Goal: Information Seeking & Learning: Check status

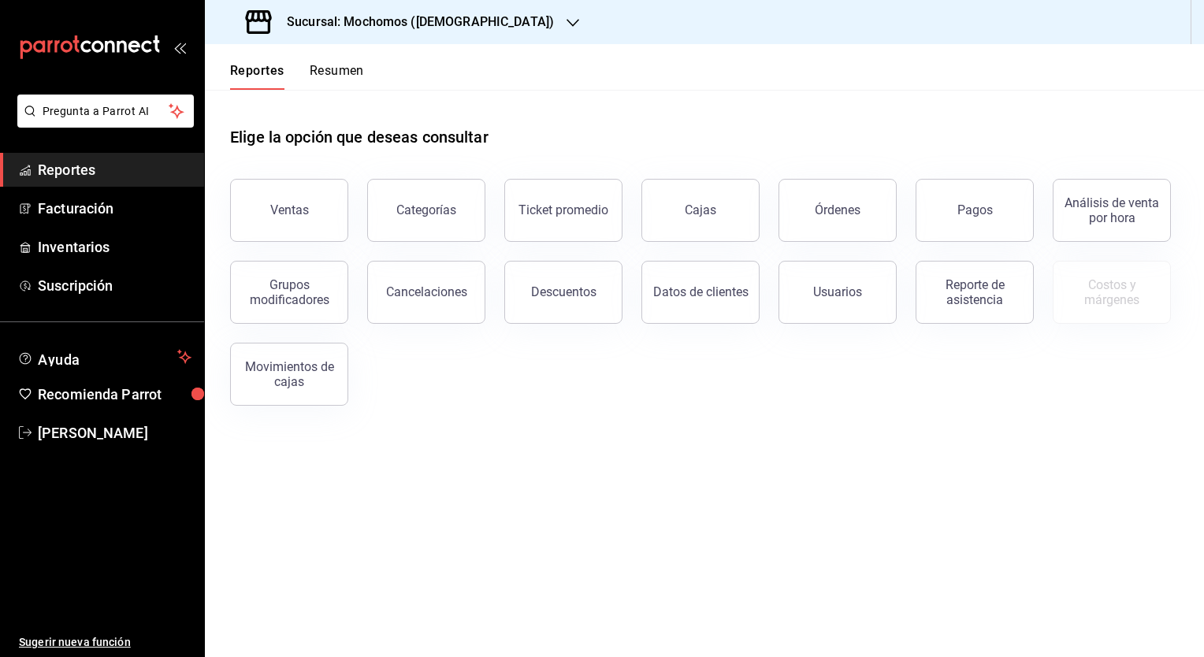
click at [317, 8] on div "Sucursal: Mochomos ([DEMOGRAPHIC_DATA])" at bounding box center [401, 22] width 368 height 44
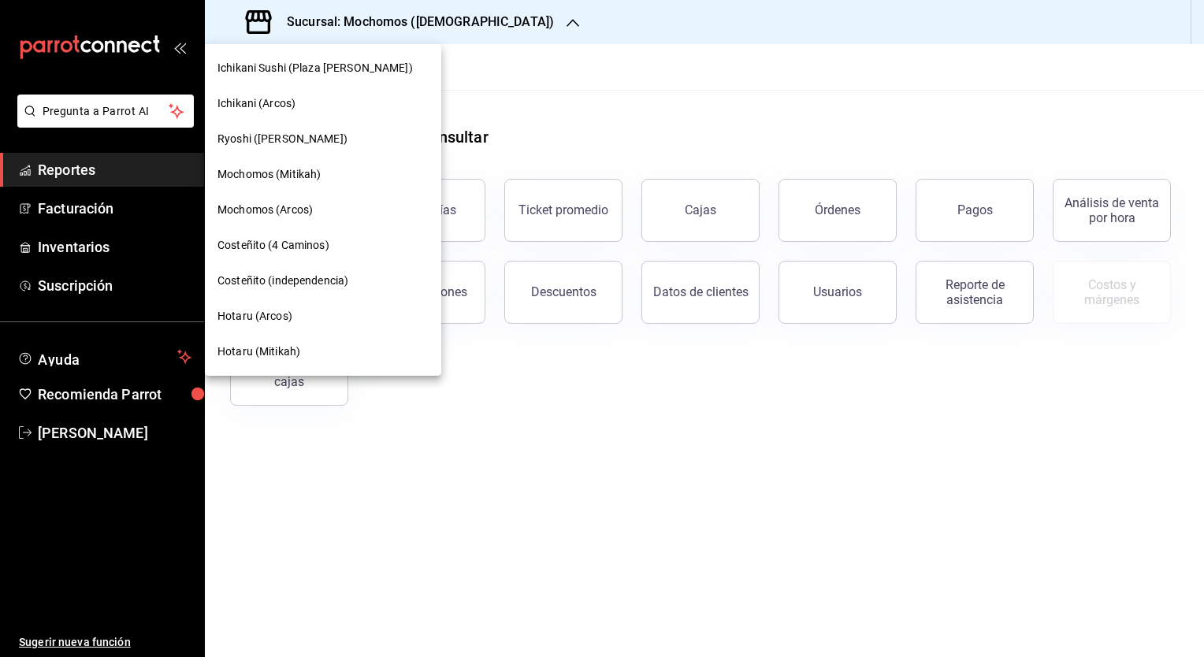
click at [268, 351] on span "Hotaru (Mitikah)" at bounding box center [258, 352] width 83 height 17
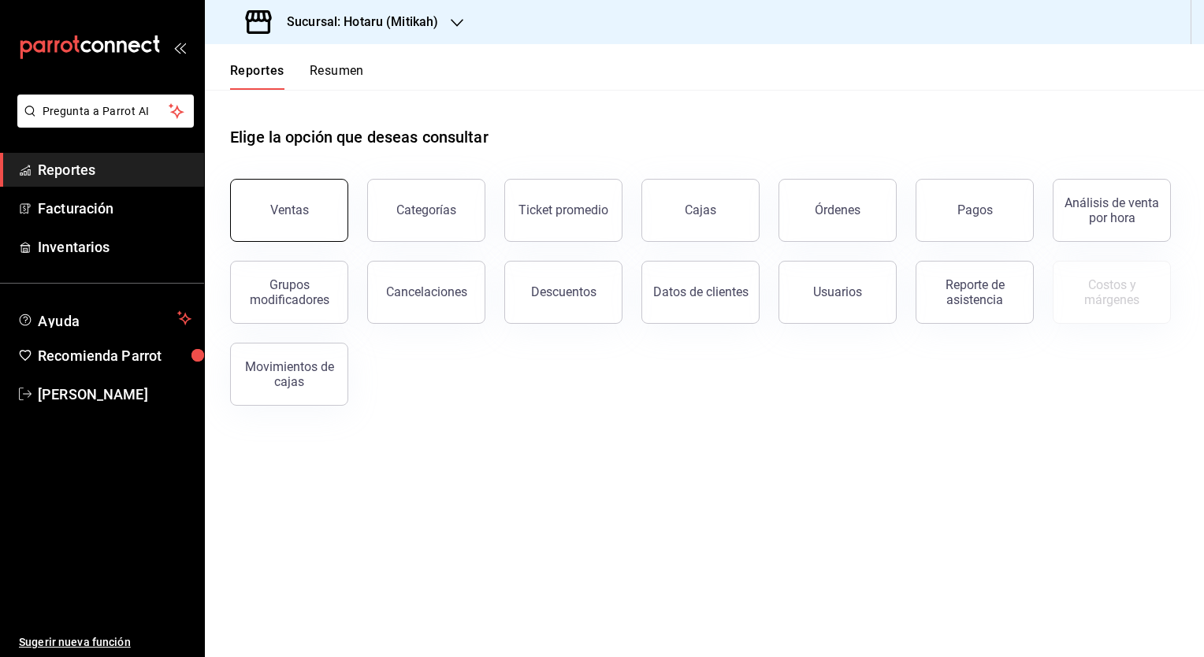
click at [290, 221] on button "Ventas" at bounding box center [289, 210] width 118 height 63
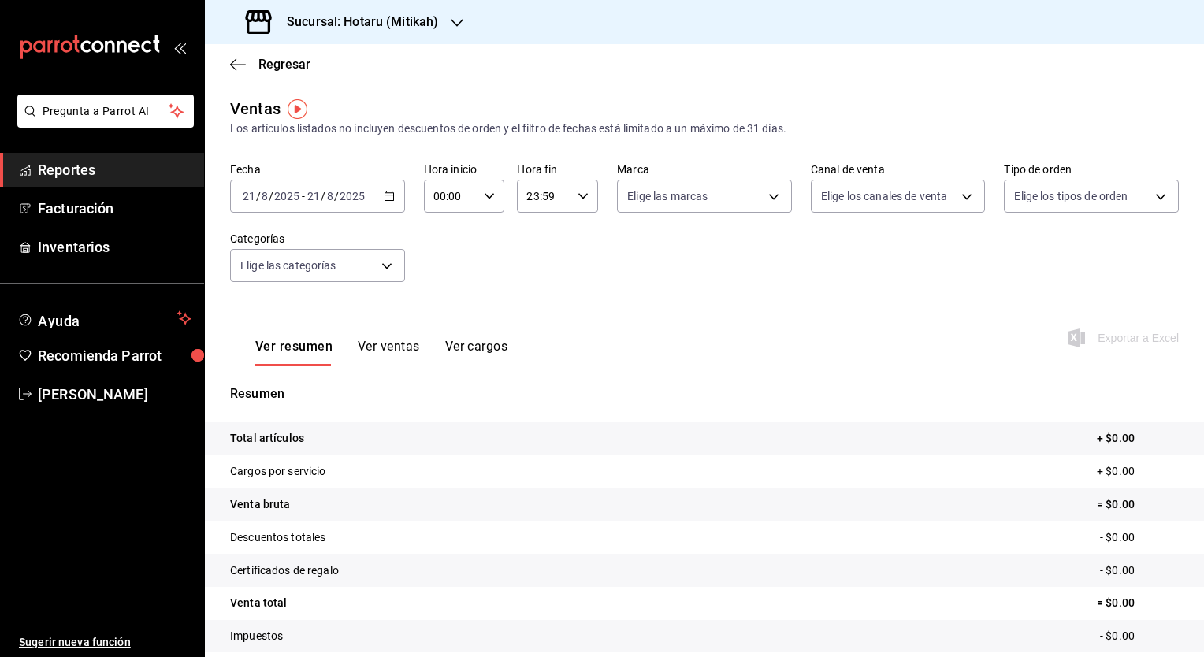
click at [383, 203] on div "2025-08-21 21 / 8 / 2025 - 2025-08-21 21 / 8 / 2025" at bounding box center [317, 196] width 175 height 33
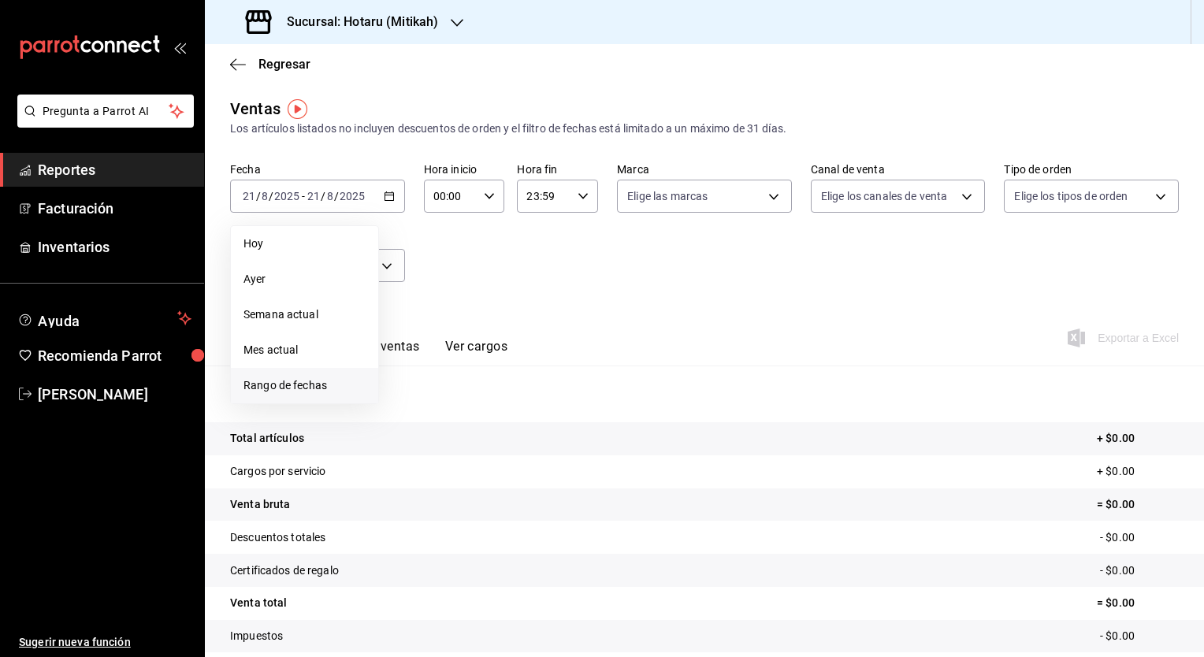
click at [309, 383] on span "Rango de fechas" at bounding box center [304, 385] width 122 height 17
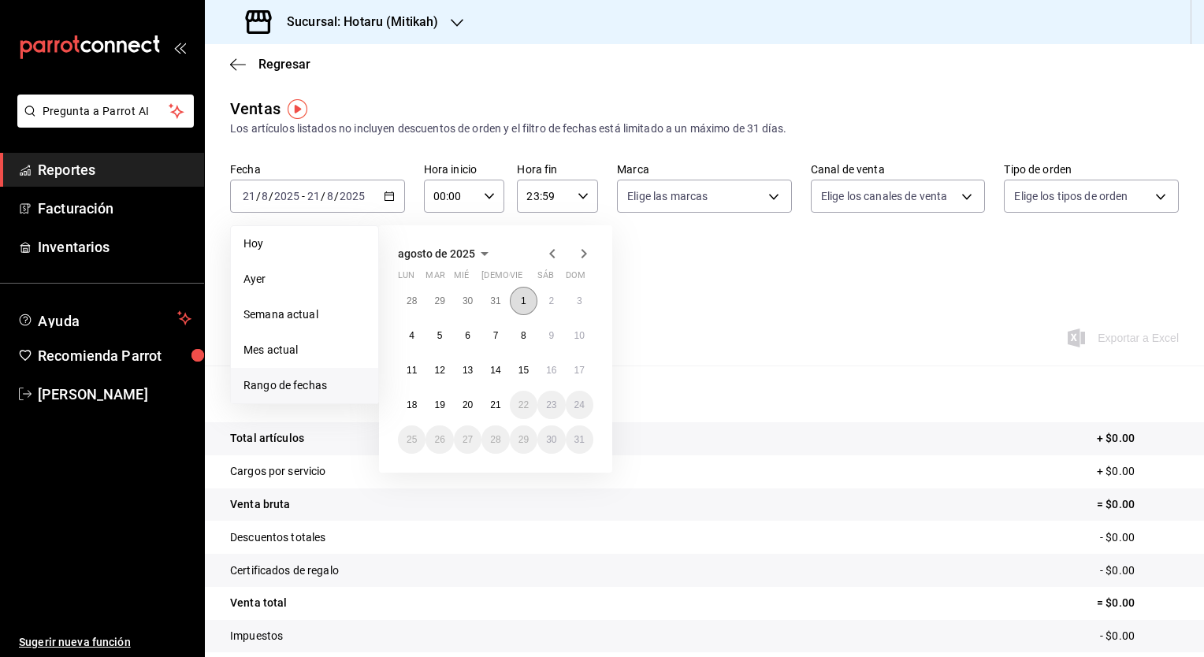
click at [519, 301] on button "1" at bounding box center [524, 301] width 28 height 28
click at [492, 408] on abbr "21" at bounding box center [495, 404] width 10 height 11
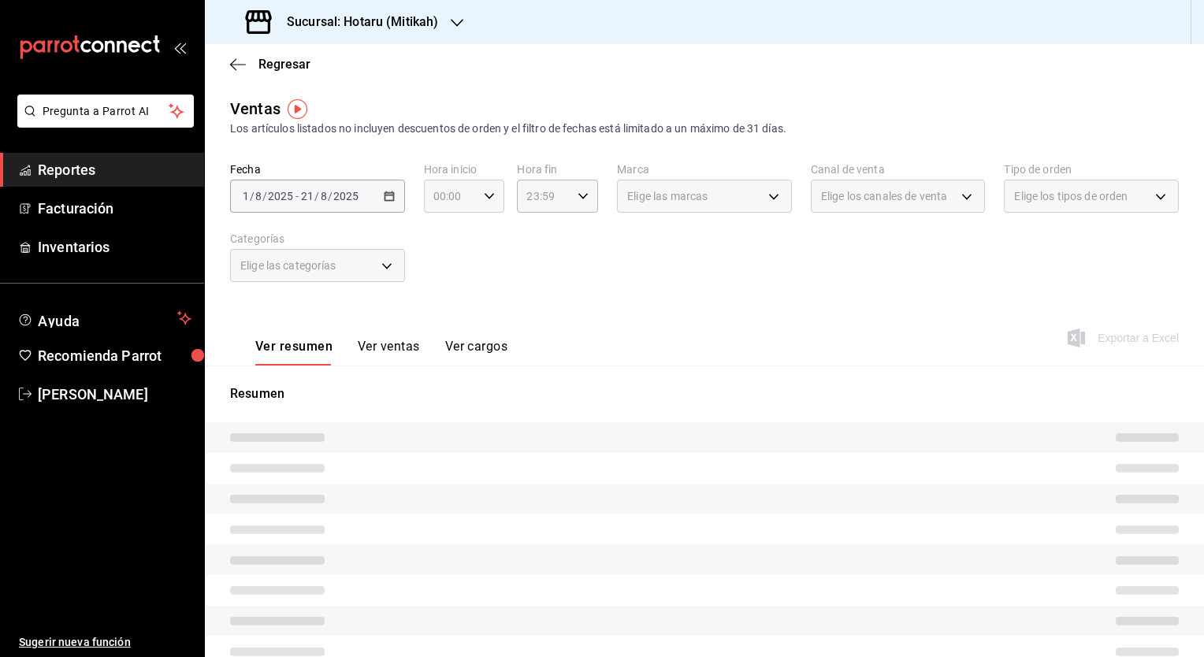
click at [488, 197] on icon "button" at bounding box center [489, 196] width 11 height 11
click at [443, 274] on span "05" at bounding box center [441, 268] width 15 height 13
type input "05:00"
click at [588, 199] on div at bounding box center [602, 328] width 1204 height 657
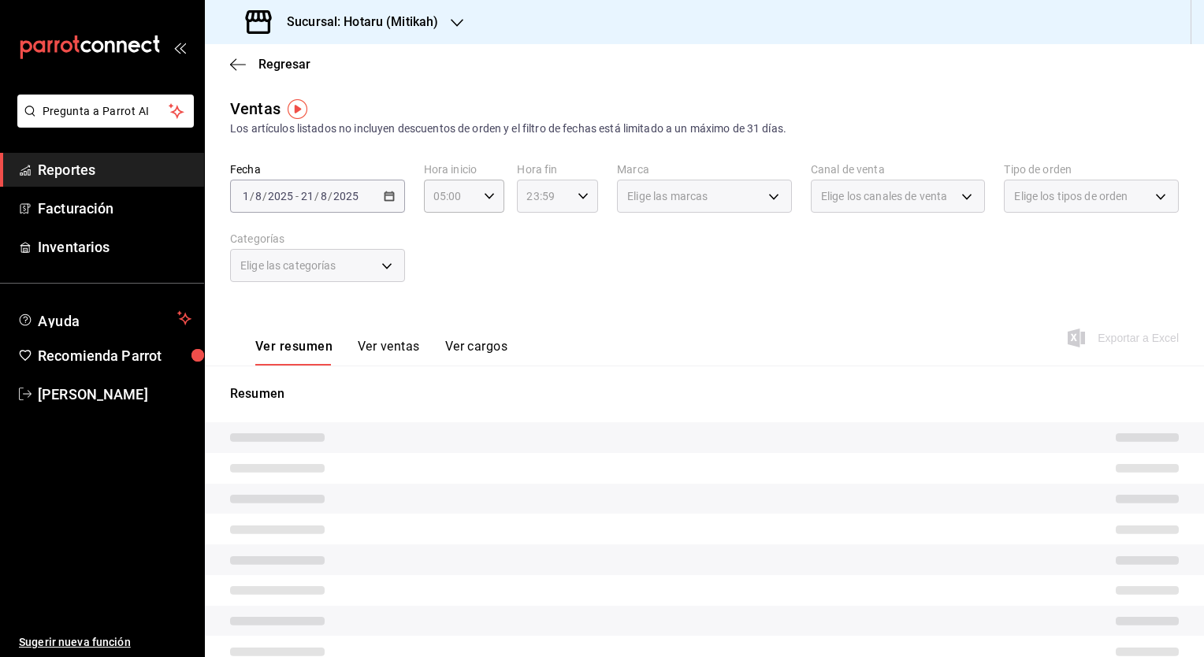
click at [578, 197] on \(Stroke\) "button" at bounding box center [582, 196] width 9 height 6
drag, startPoint x: 530, startPoint y: 307, endPoint x: 631, endPoint y: 306, distance: 100.9
click at [529, 302] on span "04" at bounding box center [533, 300] width 15 height 13
type input "04:59"
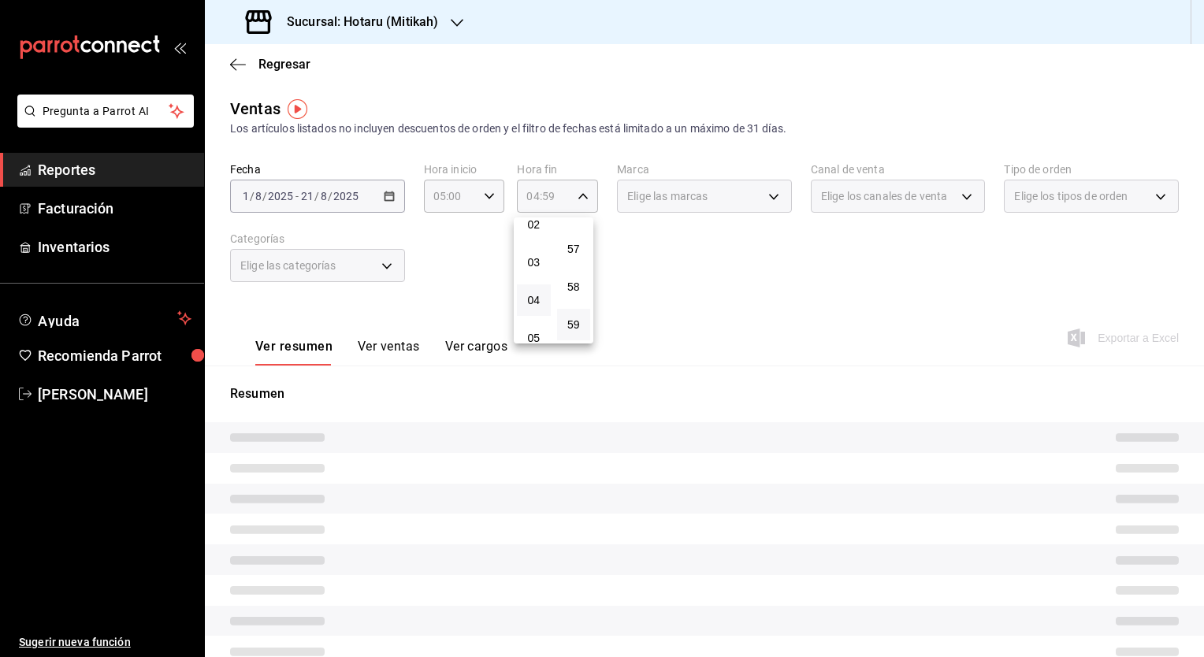
click at [751, 282] on div at bounding box center [602, 328] width 1204 height 657
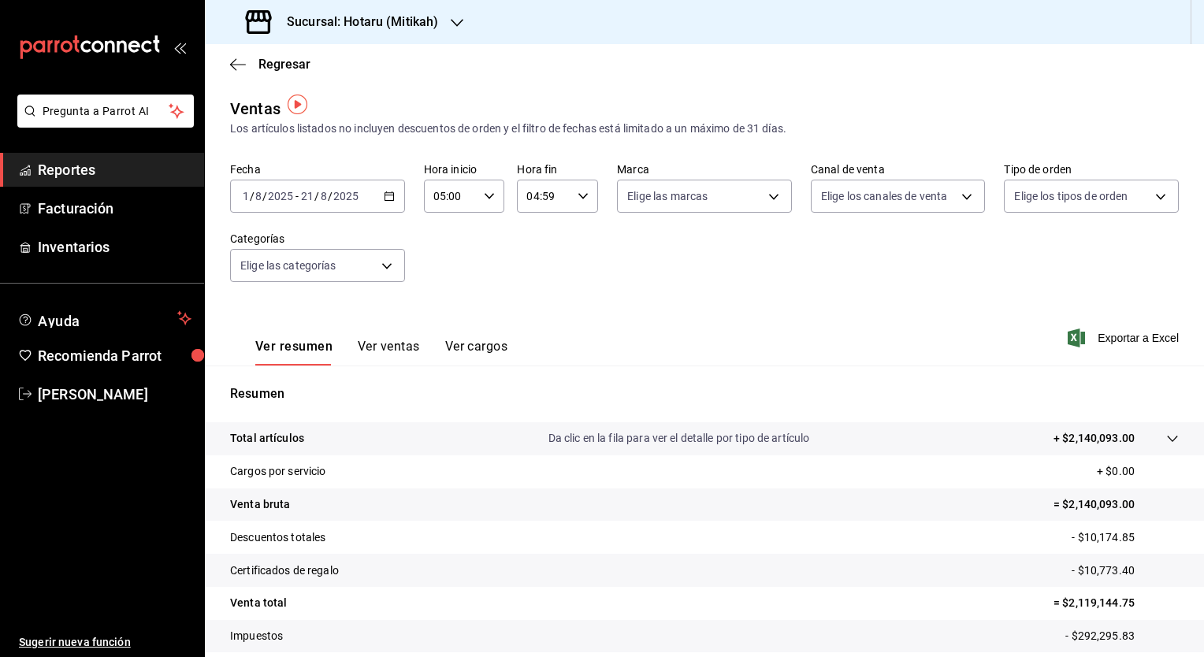
scroll to position [79, 0]
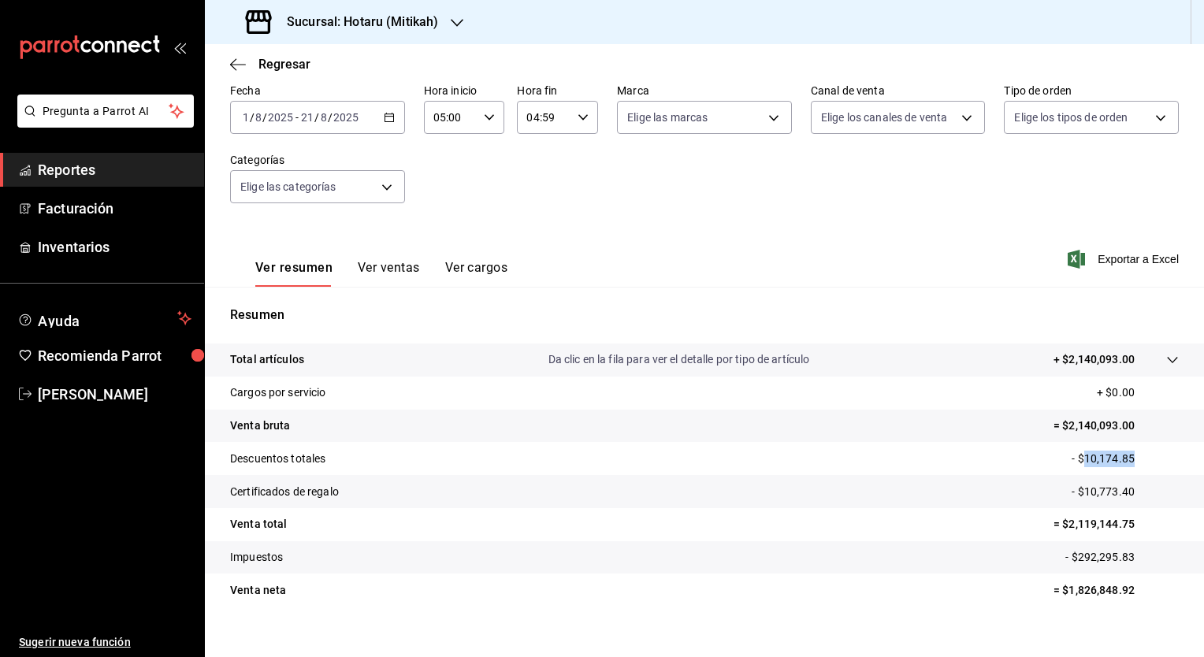
drag, startPoint x: 1075, startPoint y: 458, endPoint x: 1127, endPoint y: 455, distance: 52.1
click at [1127, 455] on p "- $10,174.85" at bounding box center [1125, 459] width 107 height 17
copy p "10,174.85"
drag, startPoint x: 1073, startPoint y: 491, endPoint x: 1163, endPoint y: 496, distance: 89.9
click at [1163, 496] on p "- $10,773.40" at bounding box center [1125, 492] width 107 height 17
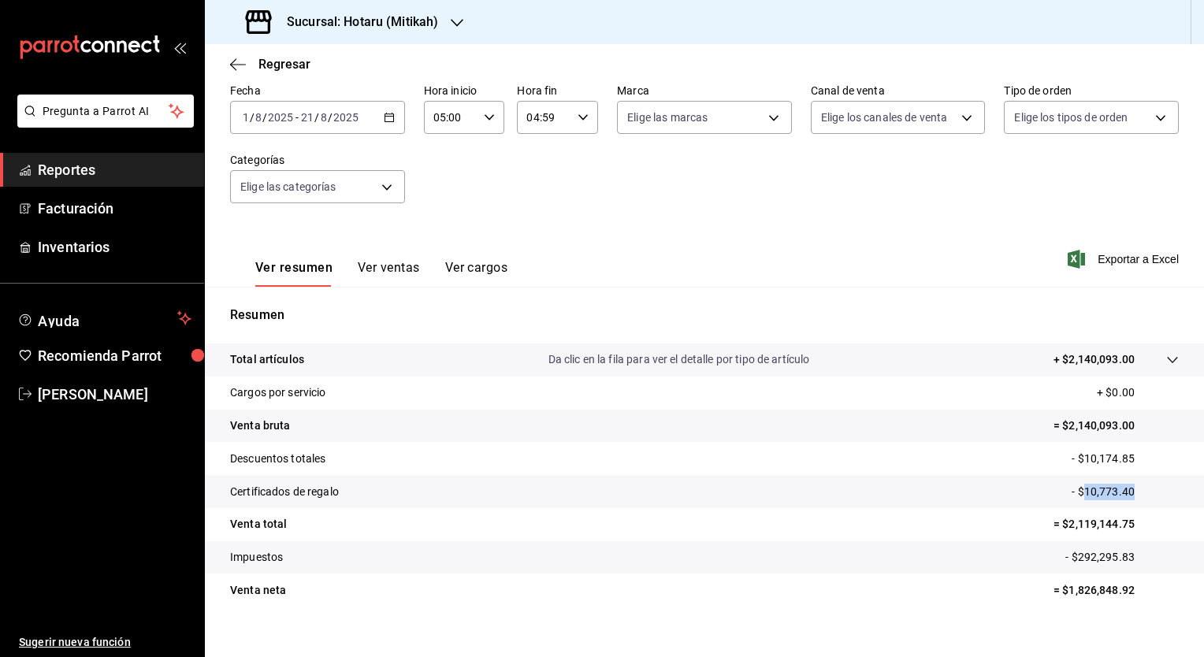
copy p "10,773.40"
drag, startPoint x: 1058, startPoint y: 526, endPoint x: 1138, endPoint y: 529, distance: 79.7
click at [1138, 529] on p "= $2,119,144.75" at bounding box center [1115, 524] width 125 height 17
copy p "2,119,144.75"
drag, startPoint x: 1059, startPoint y: 592, endPoint x: 1149, endPoint y: 596, distance: 89.9
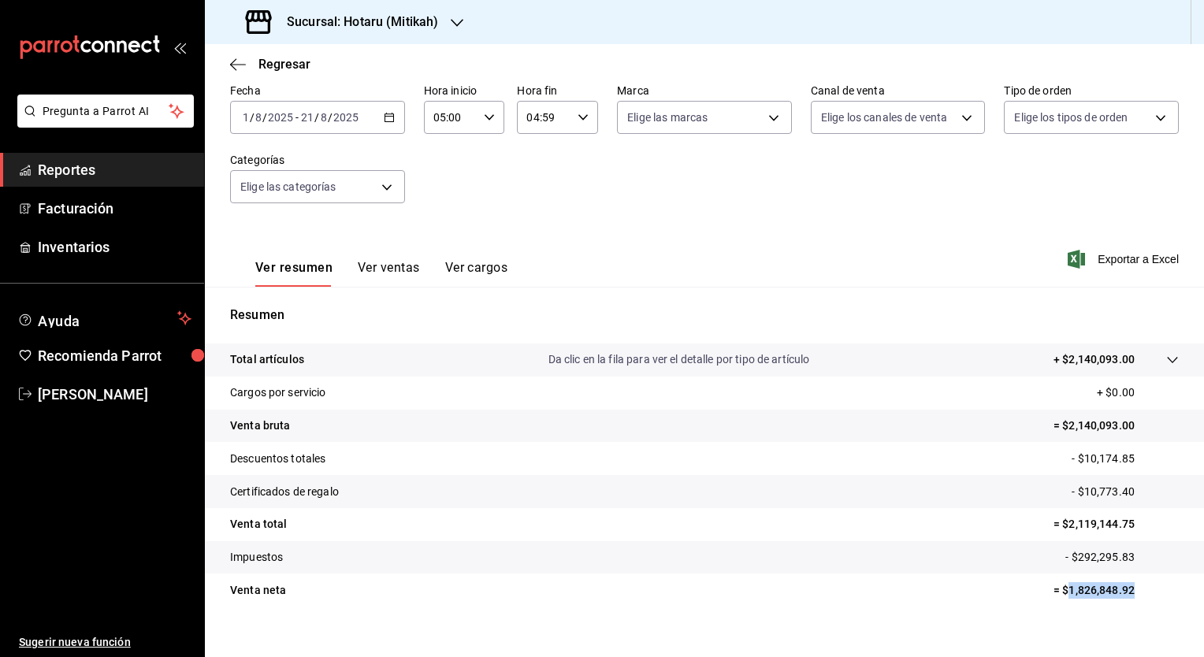
click at [1149, 596] on p "= $1,826,848.92" at bounding box center [1115, 590] width 125 height 17
copy p "1,826,848.92"
drag, startPoint x: 1068, startPoint y: 553, endPoint x: 1143, endPoint y: 568, distance: 76.3
click at [1143, 568] on tr "Impuestos - $292,295.83" at bounding box center [704, 557] width 999 height 33
copy p "292,295.83"
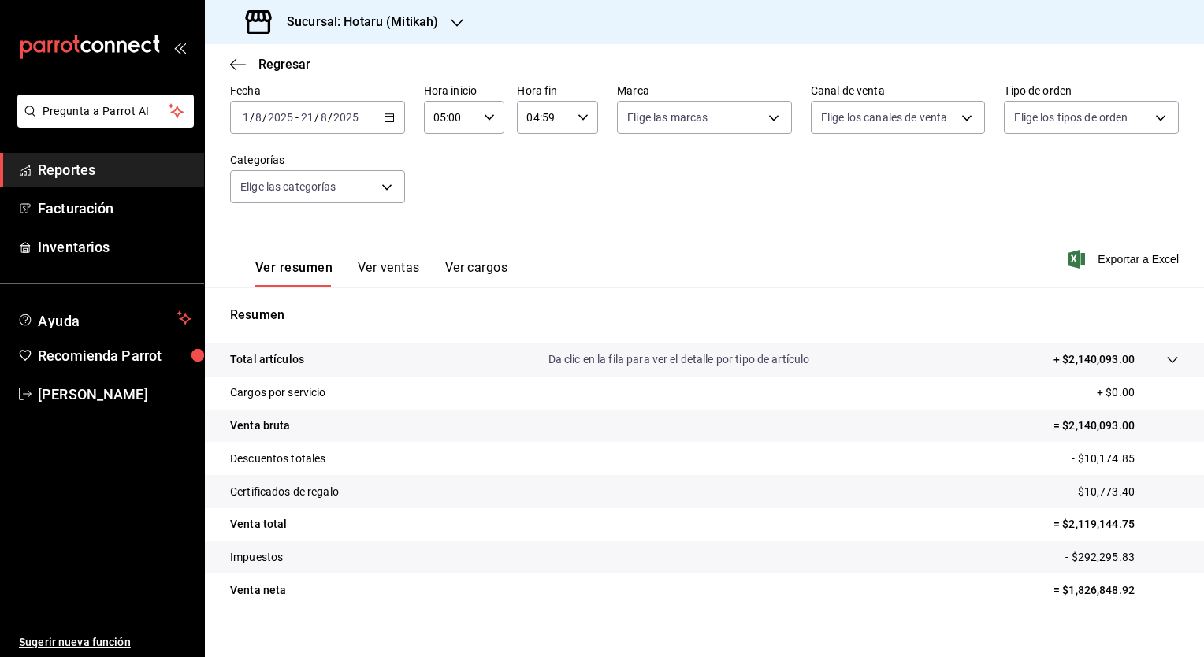
click at [396, 119] on div "2025-08-01 1 / 8 / 2025 - 2025-08-21 21 / 8 / 2025" at bounding box center [317, 117] width 175 height 33
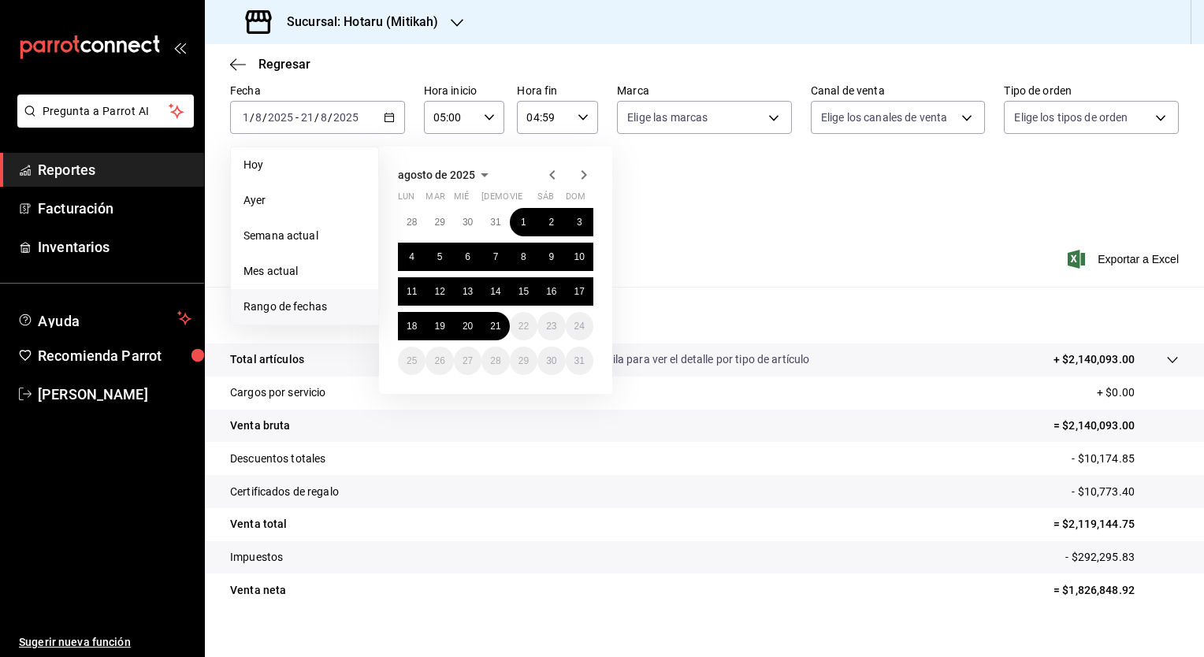
drag, startPoint x: 736, startPoint y: 239, endPoint x: 574, endPoint y: 160, distance: 180.4
click at [733, 239] on div "Ver resumen Ver ventas Ver cargos Exportar a Excel" at bounding box center [704, 254] width 999 height 65
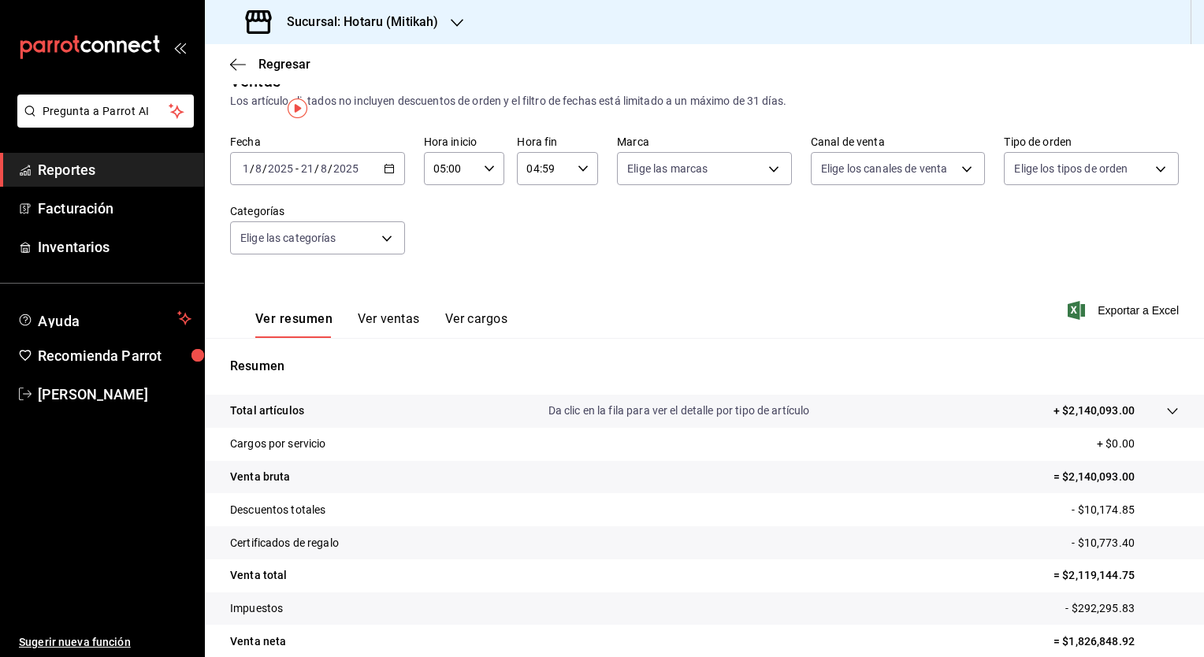
scroll to position [0, 0]
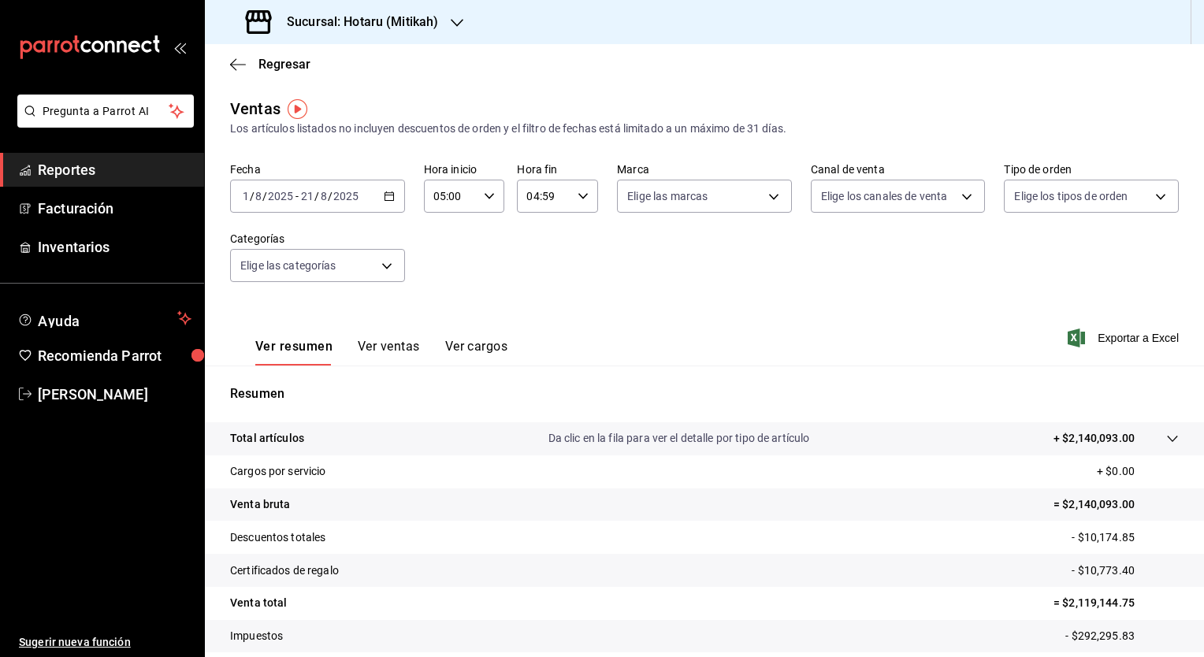
click at [356, 33] on div "Sucursal: Hotaru (Mitikah)" at bounding box center [343, 22] width 252 height 44
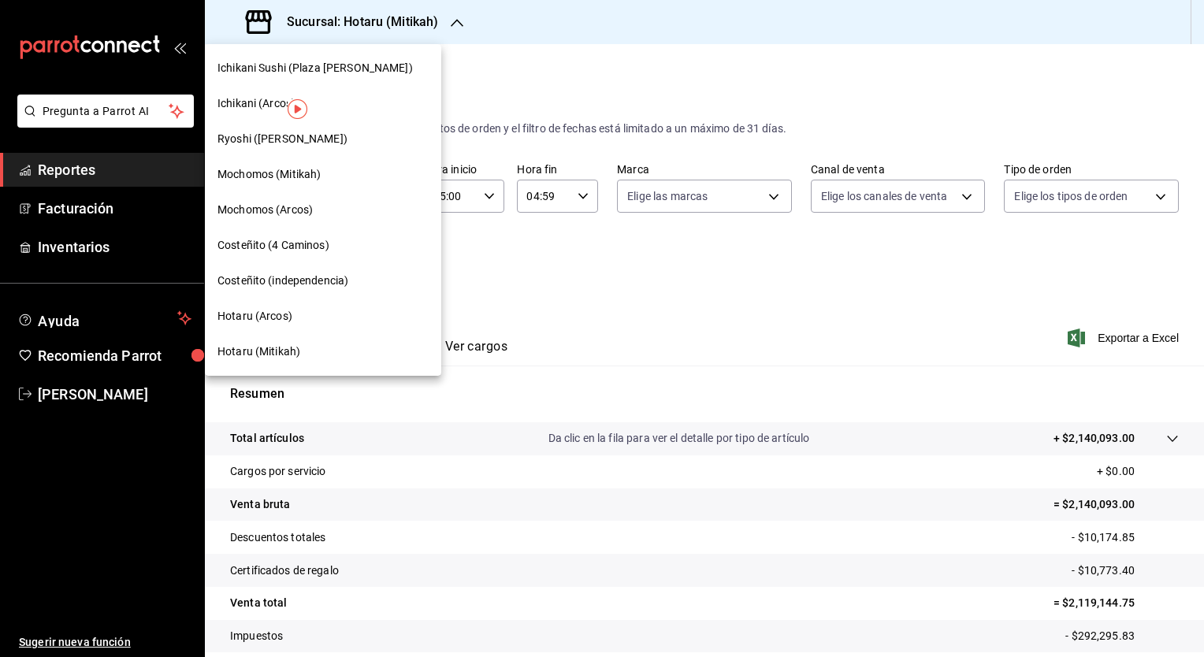
click at [280, 177] on span "Mochomos (Mitikah)" at bounding box center [268, 174] width 103 height 17
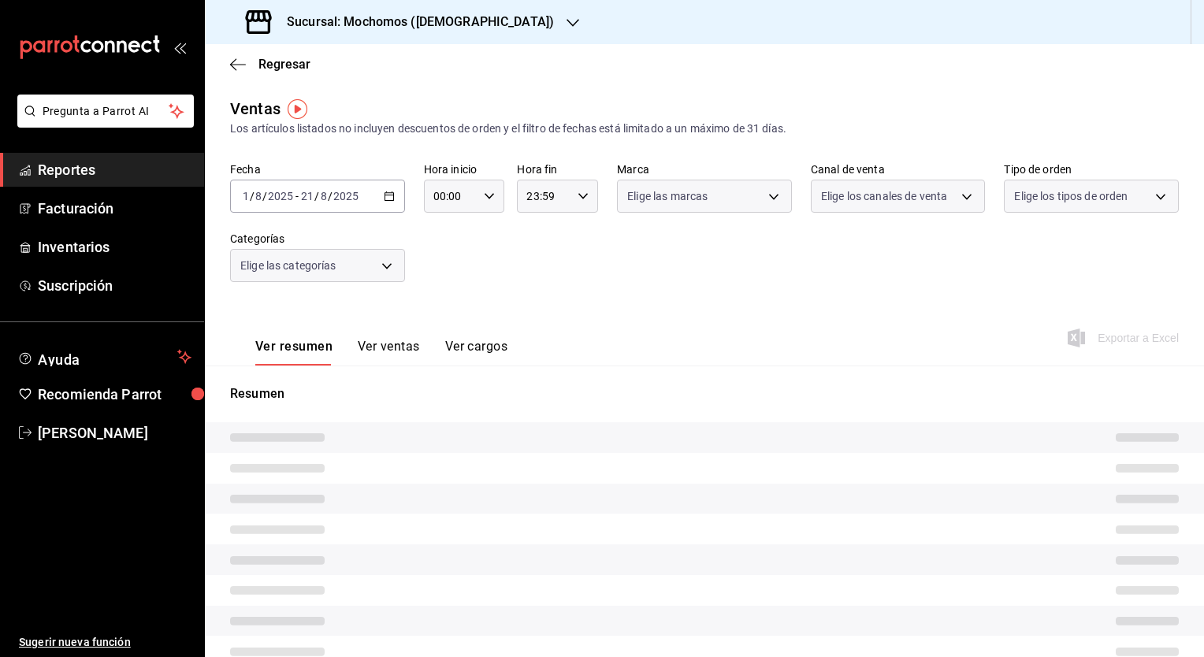
type input "05:00"
type input "04:59"
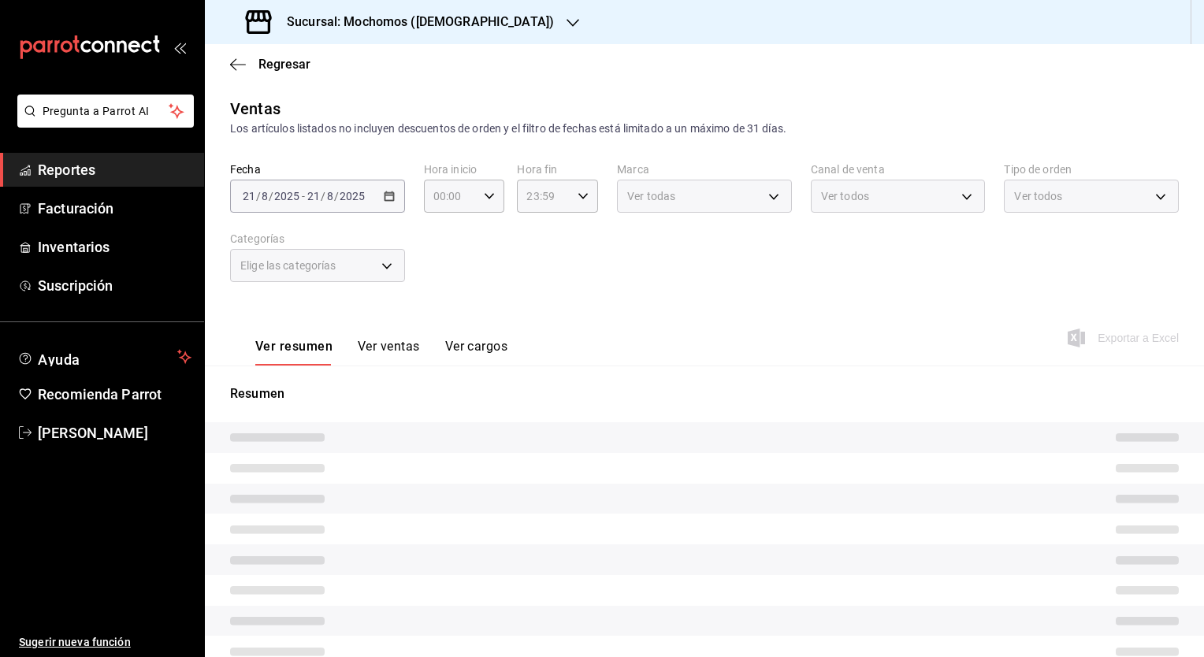
type input "05:00"
type input "04:59"
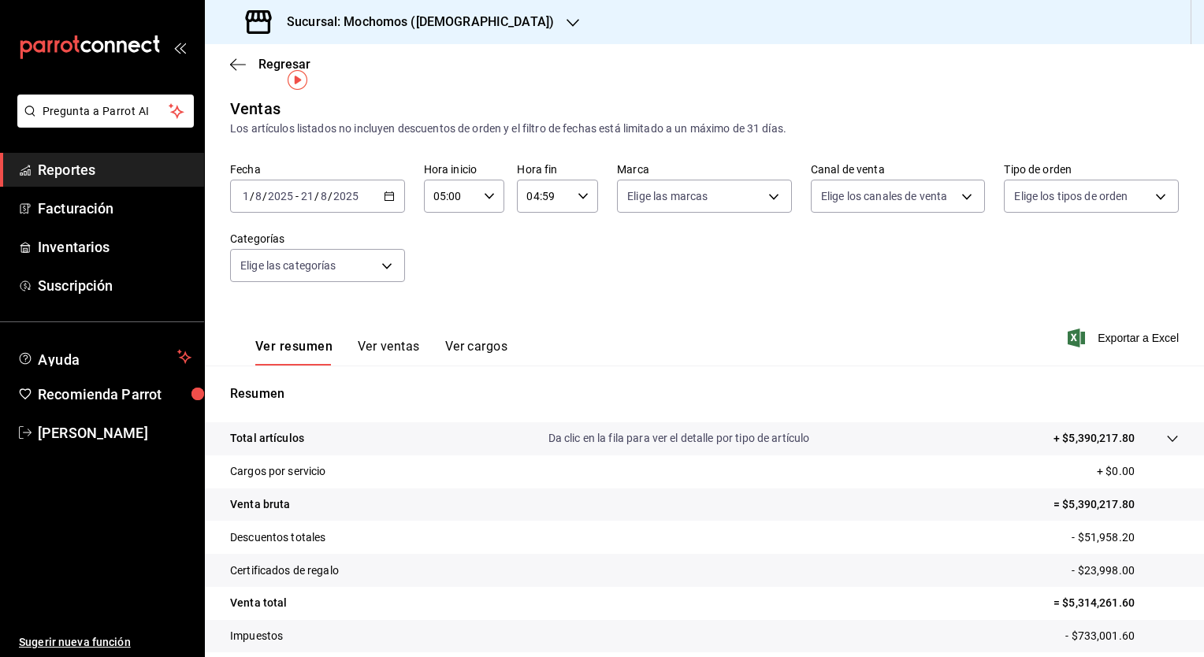
scroll to position [79, 0]
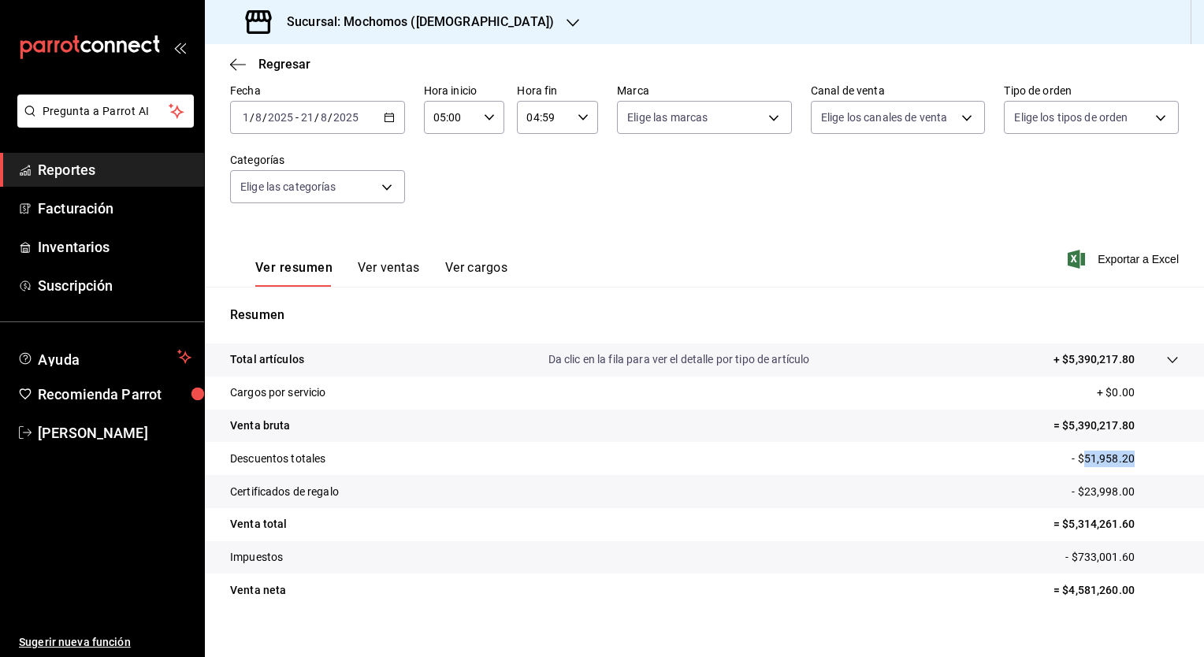
drag, startPoint x: 1075, startPoint y: 461, endPoint x: 1132, endPoint y: 462, distance: 56.8
click at [1132, 462] on p "- $51,958.20" at bounding box center [1125, 459] width 107 height 17
drag, startPoint x: 1074, startPoint y: 490, endPoint x: 1150, endPoint y: 486, distance: 76.5
click at [1150, 486] on p "- $23,998.00" at bounding box center [1125, 492] width 107 height 17
copy p "23,998.00"
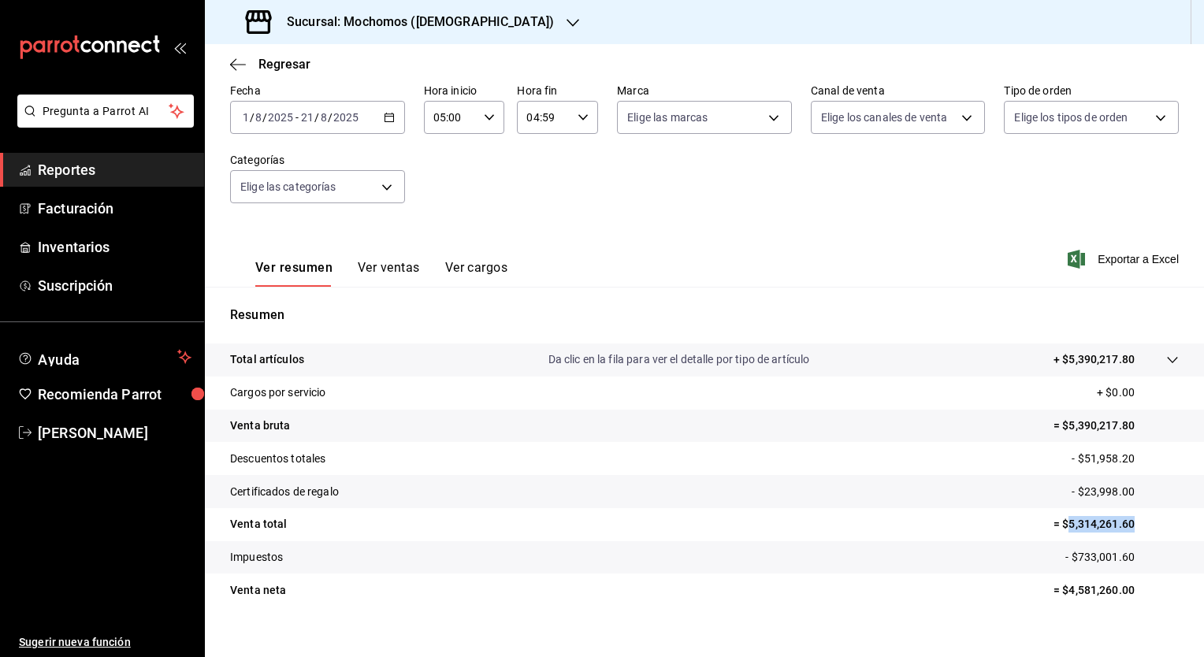
drag, startPoint x: 1058, startPoint y: 524, endPoint x: 1135, endPoint y: 524, distance: 77.2
click at [1135, 524] on p "= $5,314,261.60" at bounding box center [1115, 524] width 125 height 17
copy p "5,314,261.60"
drag, startPoint x: 1056, startPoint y: 592, endPoint x: 1151, endPoint y: 592, distance: 95.3
click at [1151, 592] on p "= $4,581,260.00" at bounding box center [1115, 590] width 125 height 17
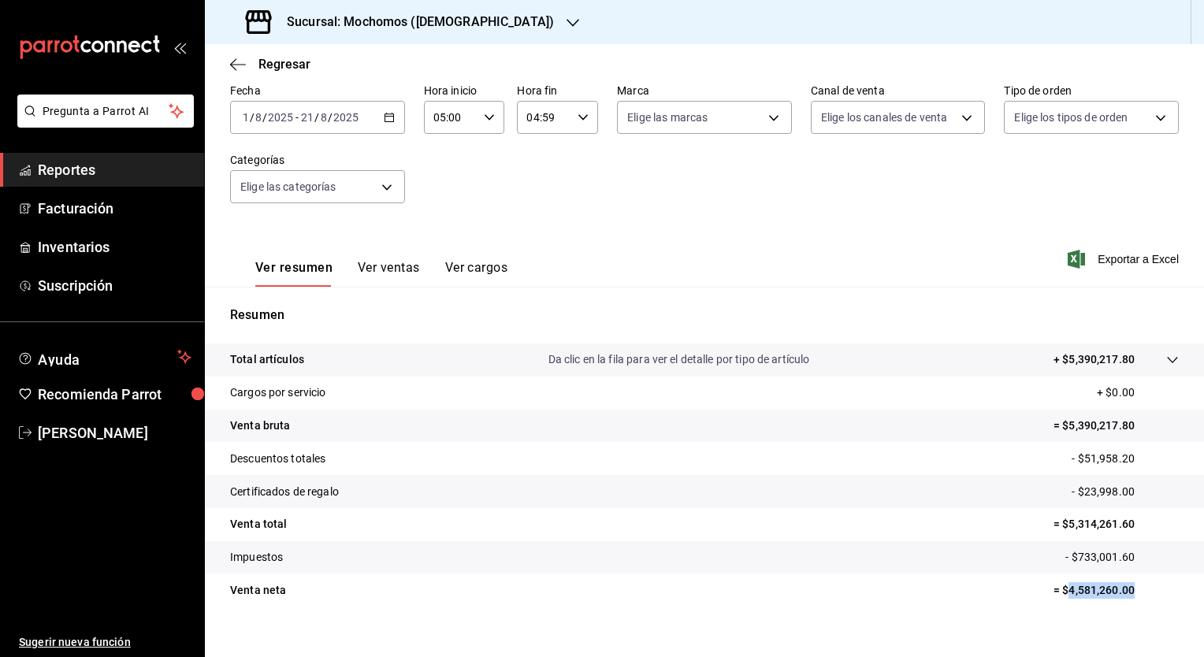
copy p "4,581,260.00"
drag, startPoint x: 1068, startPoint y: 556, endPoint x: 1158, endPoint y: 558, distance: 89.8
click at [1158, 558] on p "- $733,001.60" at bounding box center [1121, 557] width 113 height 17
copy p "733,001.60"
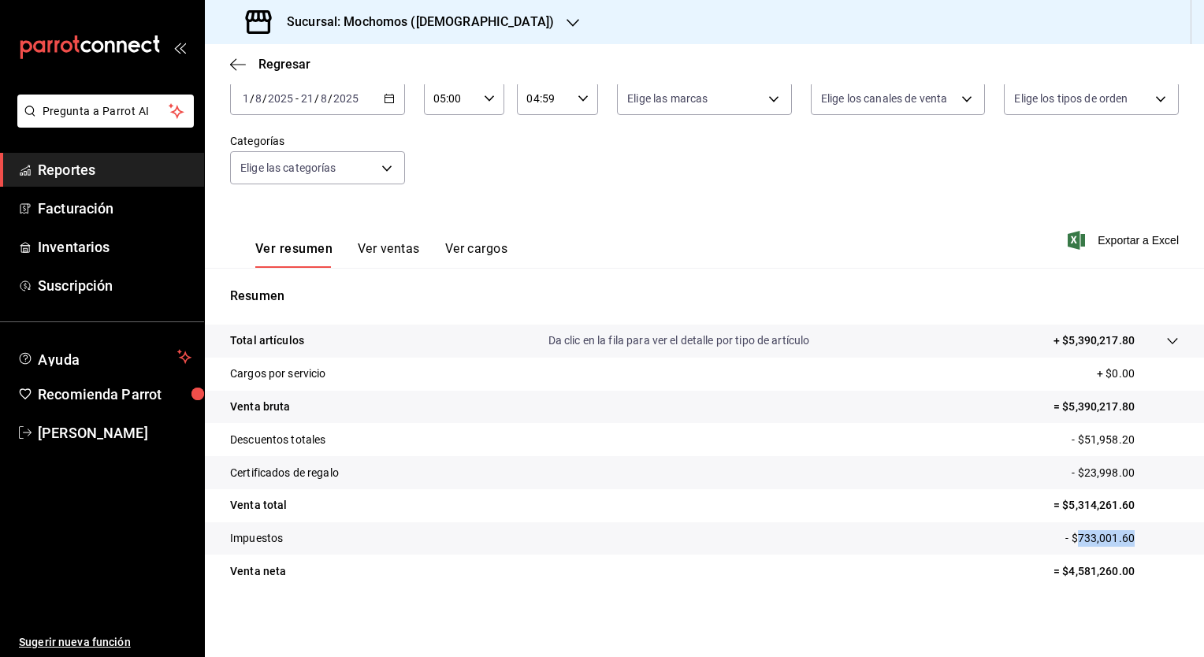
scroll to position [0, 0]
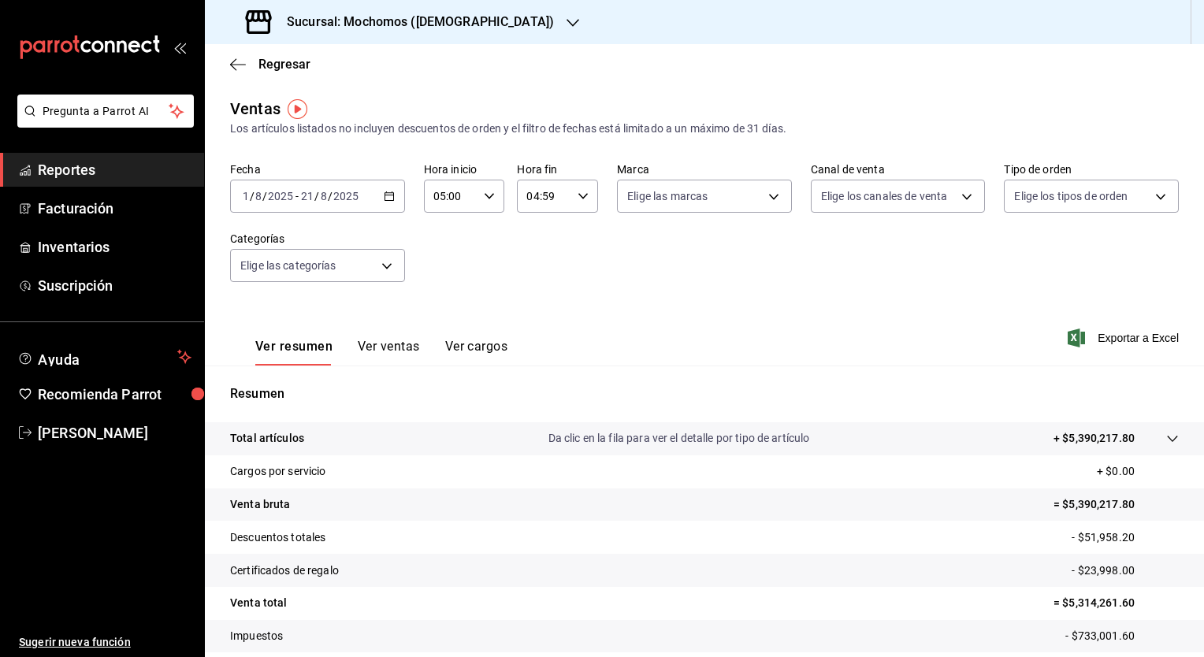
click at [328, 18] on h3 "Sucursal: Mochomos ([DEMOGRAPHIC_DATA])" at bounding box center [414, 22] width 280 height 19
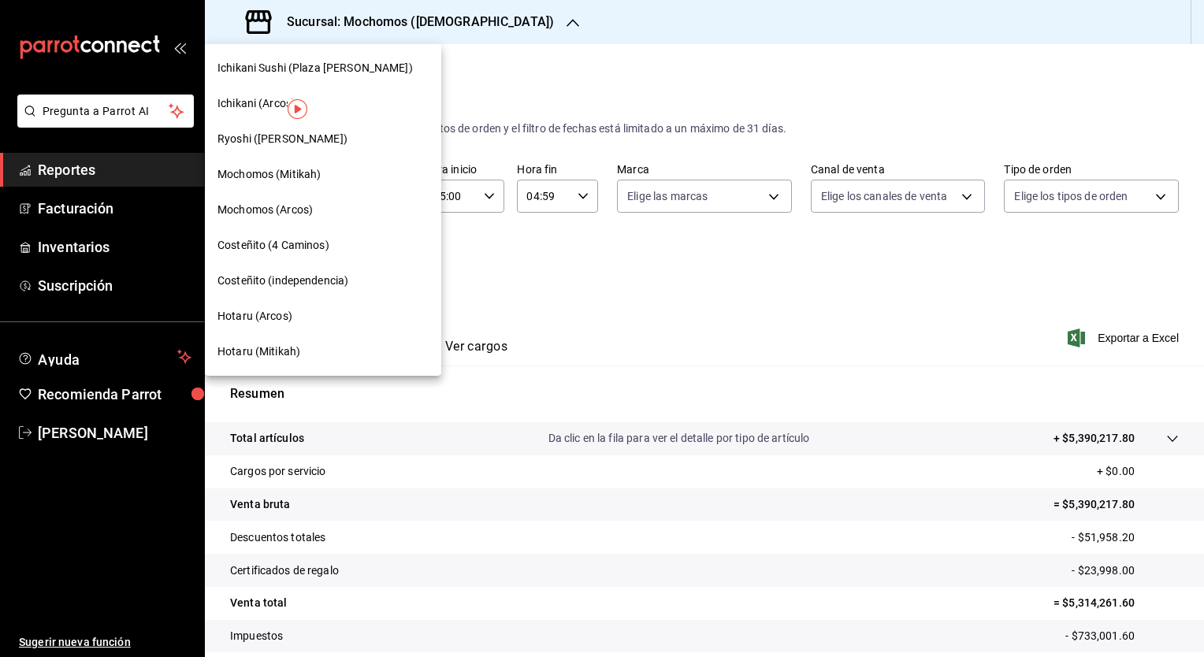
click at [298, 143] on span "Ryoshi ([PERSON_NAME])" at bounding box center [282, 139] width 130 height 17
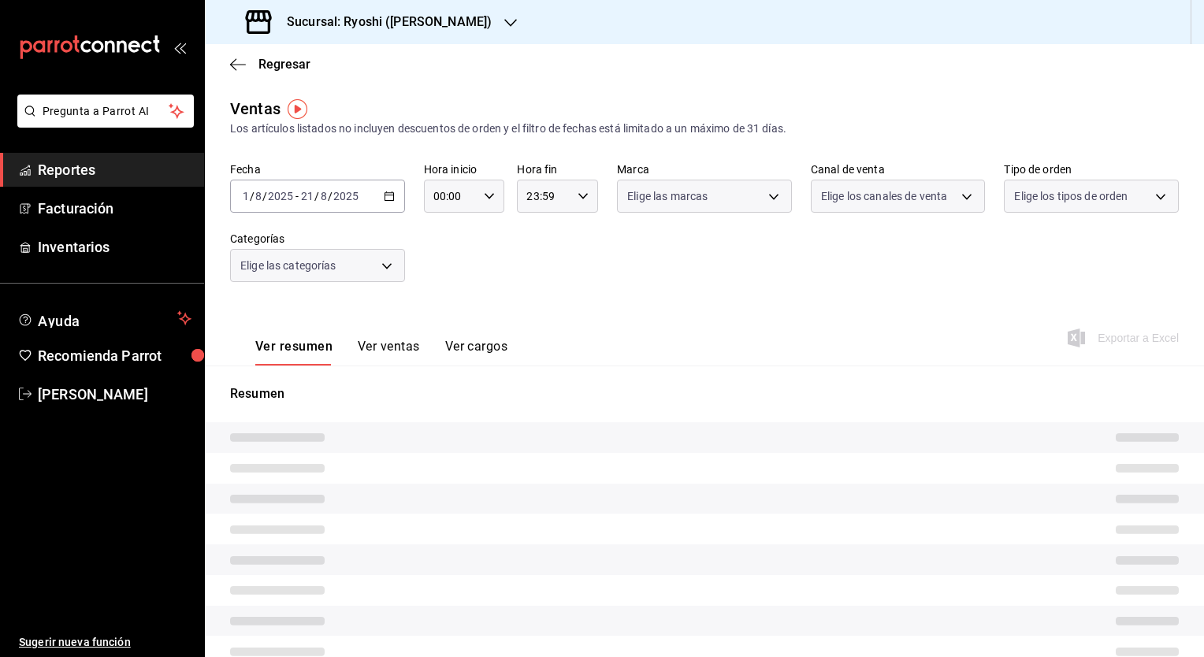
type input "05:00"
type input "04:59"
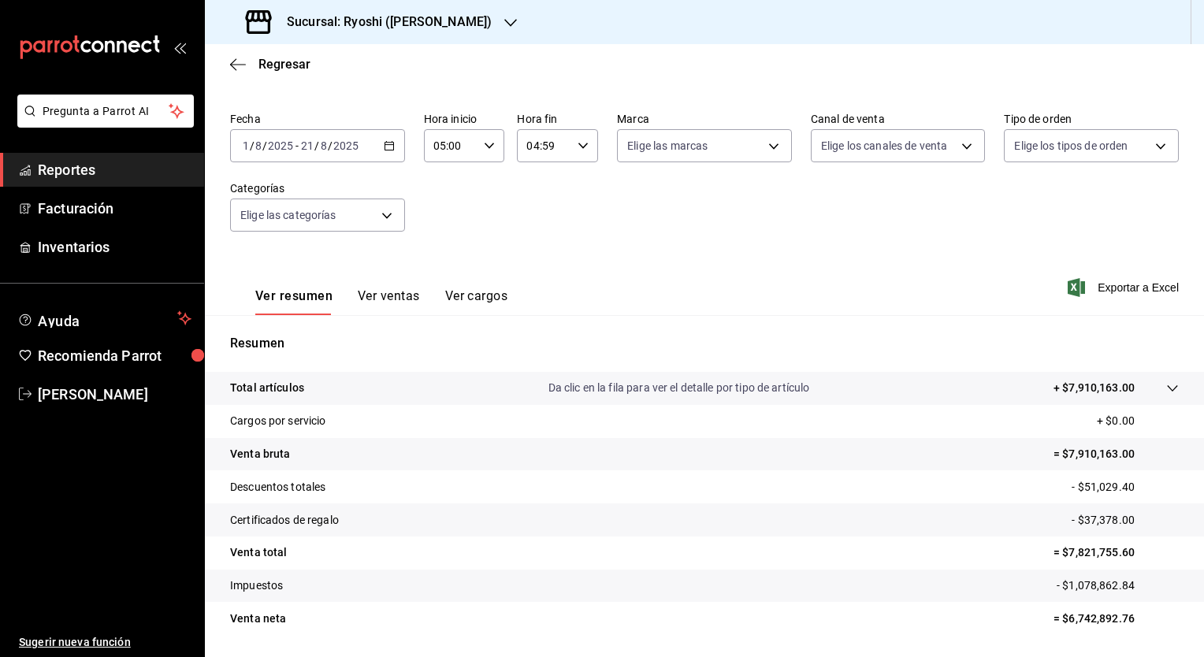
scroll to position [98, 0]
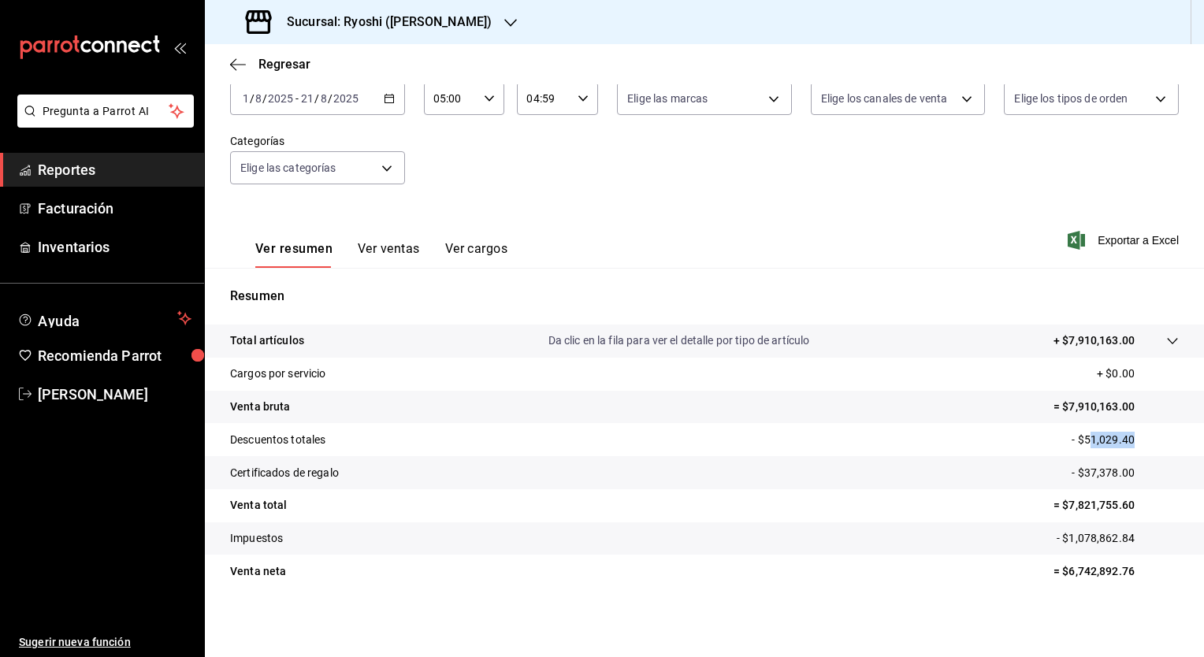
drag, startPoint x: 1076, startPoint y: 441, endPoint x: 1144, endPoint y: 441, distance: 67.8
click at [1144, 441] on p "- $51,029.40" at bounding box center [1125, 440] width 107 height 17
drag, startPoint x: 1143, startPoint y: 441, endPoint x: 1074, endPoint y: 438, distance: 69.4
click at [1074, 438] on p "- $51,029.40" at bounding box center [1125, 440] width 107 height 17
drag, startPoint x: 1072, startPoint y: 441, endPoint x: 1139, endPoint y: 443, distance: 67.8
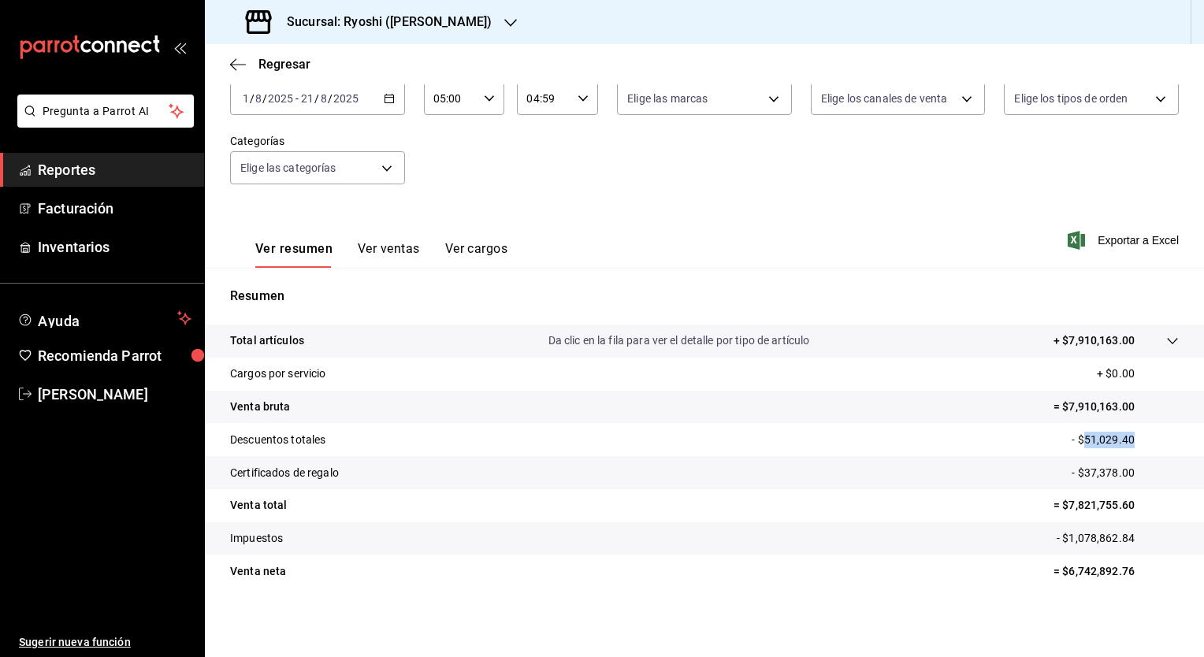
click at [1139, 443] on p "- $51,029.40" at bounding box center [1125, 440] width 107 height 17
copy p "51,029.40"
drag, startPoint x: 1075, startPoint y: 474, endPoint x: 1125, endPoint y: 474, distance: 49.6
click at [1125, 474] on p "- $37,378.00" at bounding box center [1125, 473] width 107 height 17
copy p "37,378.00"
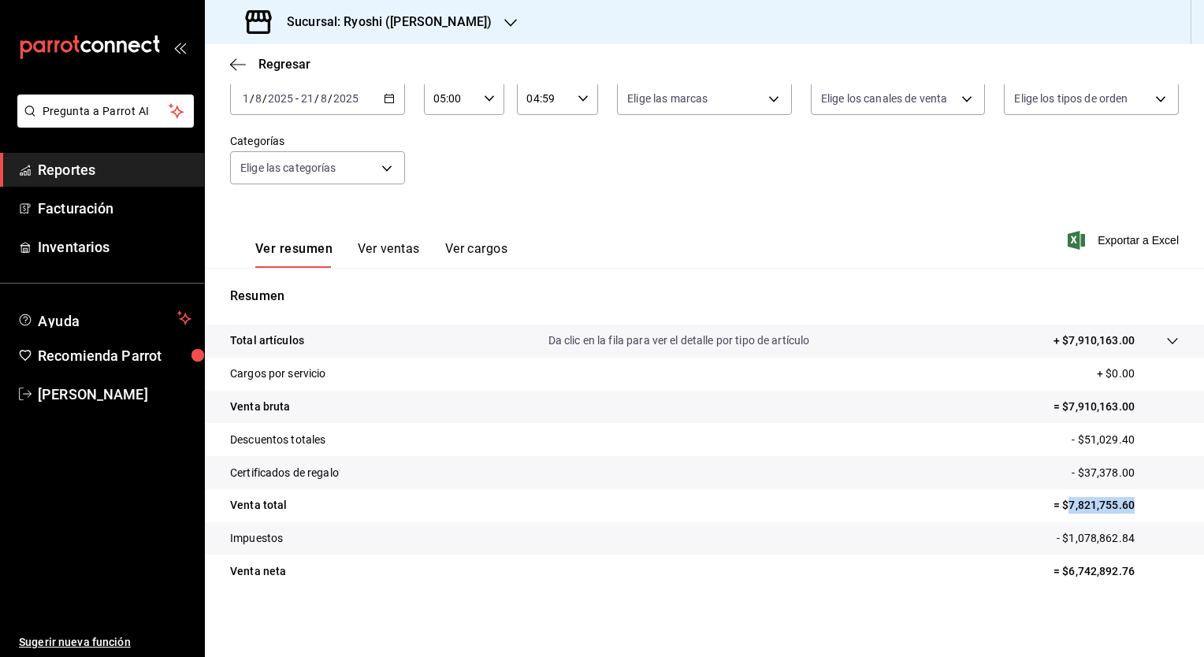
drag, startPoint x: 1057, startPoint y: 505, endPoint x: 1135, endPoint y: 508, distance: 78.1
click at [1135, 508] on p "= $7,821,755.60" at bounding box center [1115, 505] width 125 height 17
copy p "7,821,755.60"
drag, startPoint x: 1057, startPoint y: 572, endPoint x: 1139, endPoint y: 580, distance: 83.1
click at [1139, 580] on tr "Venta neta = $6,742,892.76" at bounding box center [704, 571] width 999 height 33
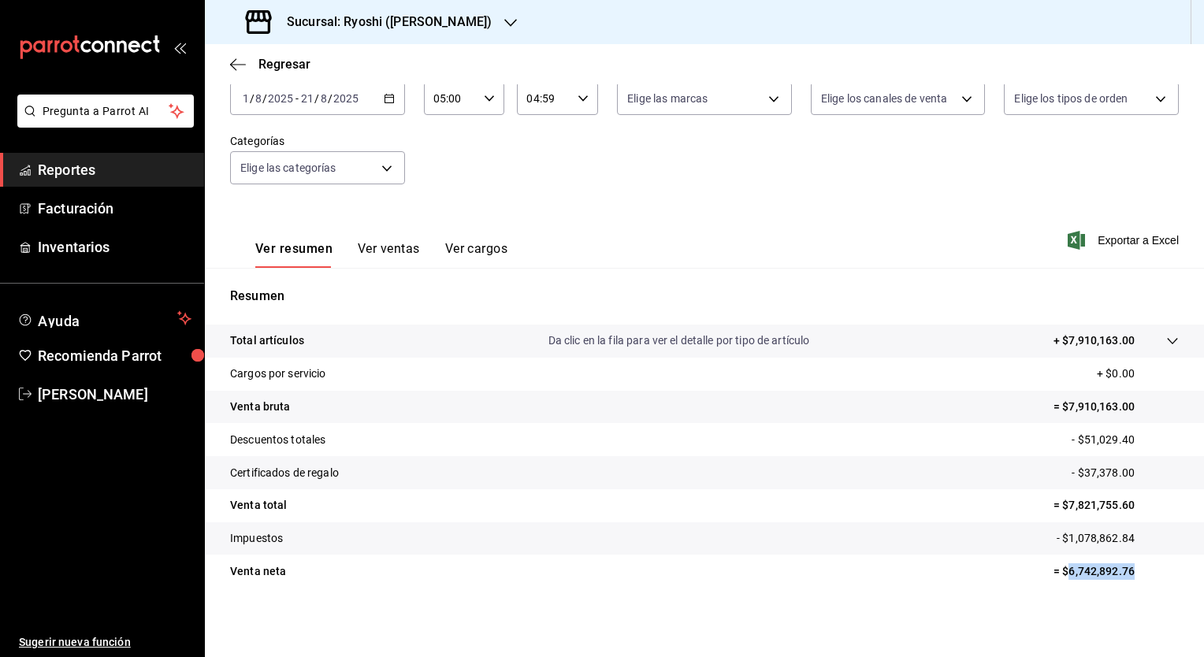
copy p "6,742,892.76"
drag, startPoint x: 1058, startPoint y: 537, endPoint x: 1131, endPoint y: 541, distance: 73.4
click at [1131, 541] on p "- $1,078,862.84" at bounding box center [1118, 538] width 122 height 17
copy p "1,078,862.84"
